Goal: Task Accomplishment & Management: Manage account settings

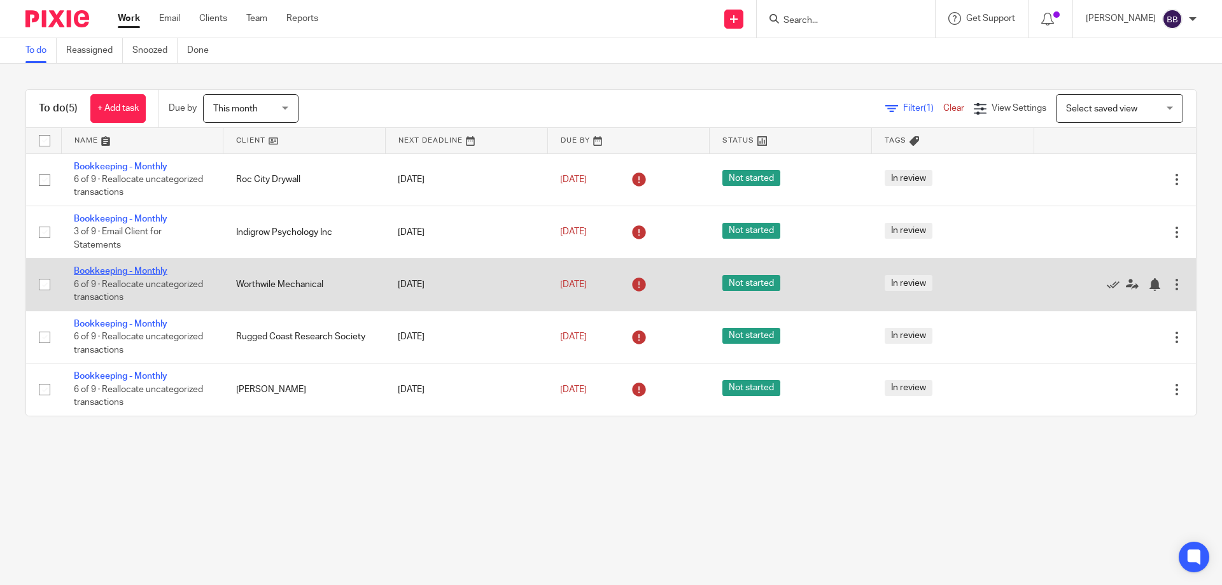
click at [141, 267] on link "Bookkeeping - Monthly" at bounding box center [121, 271] width 94 height 9
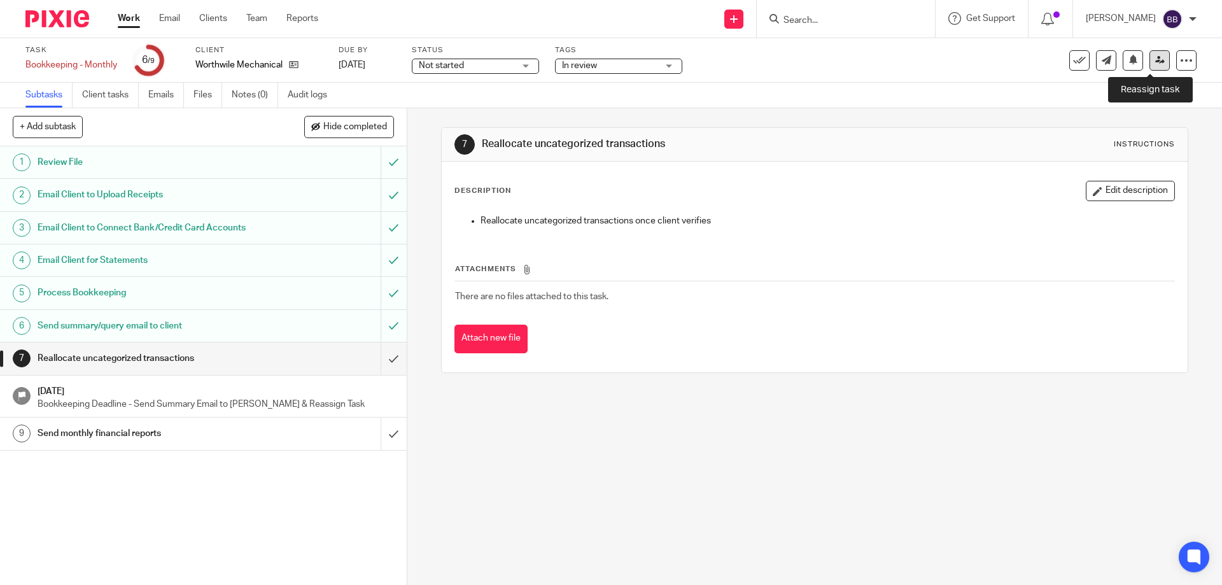
click at [1155, 59] on icon at bounding box center [1160, 60] width 10 height 10
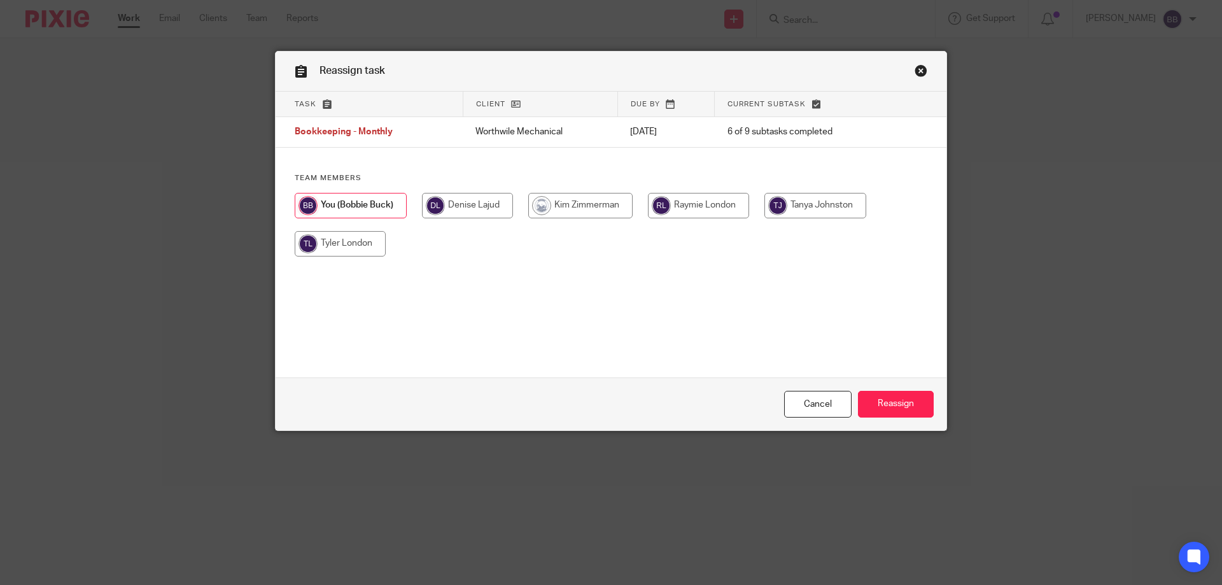
click at [706, 212] on input "radio" at bounding box center [698, 205] width 101 height 25
radio input "true"
click at [881, 408] on input "Reassign" at bounding box center [896, 404] width 76 height 27
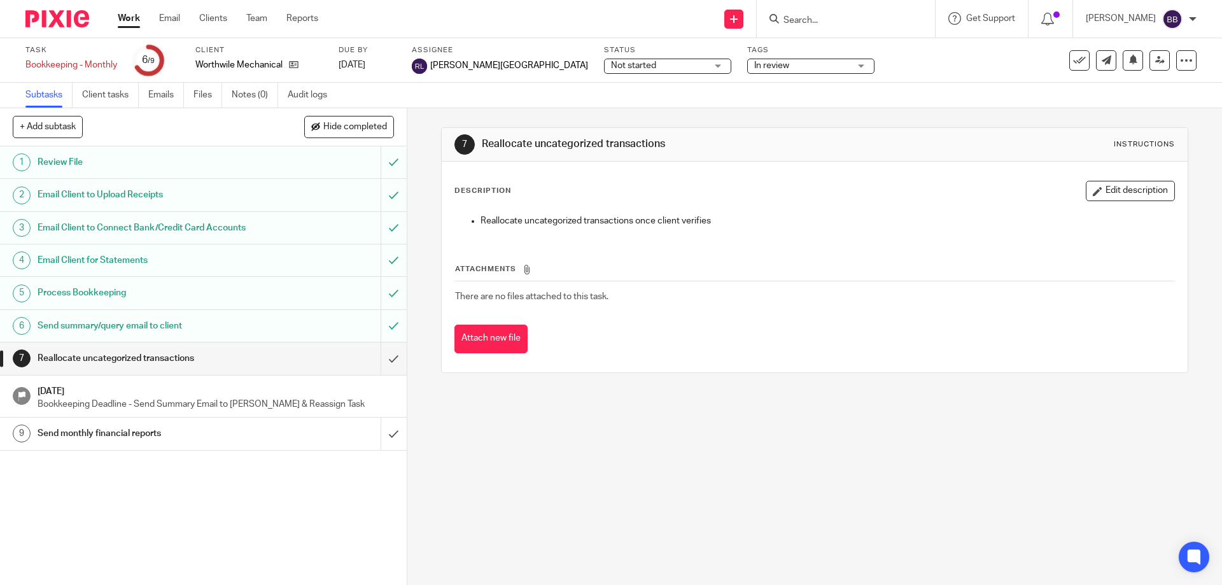
click at [133, 16] on link "Work" at bounding box center [129, 18] width 22 height 13
